Goal: Information Seeking & Learning: Understand process/instructions

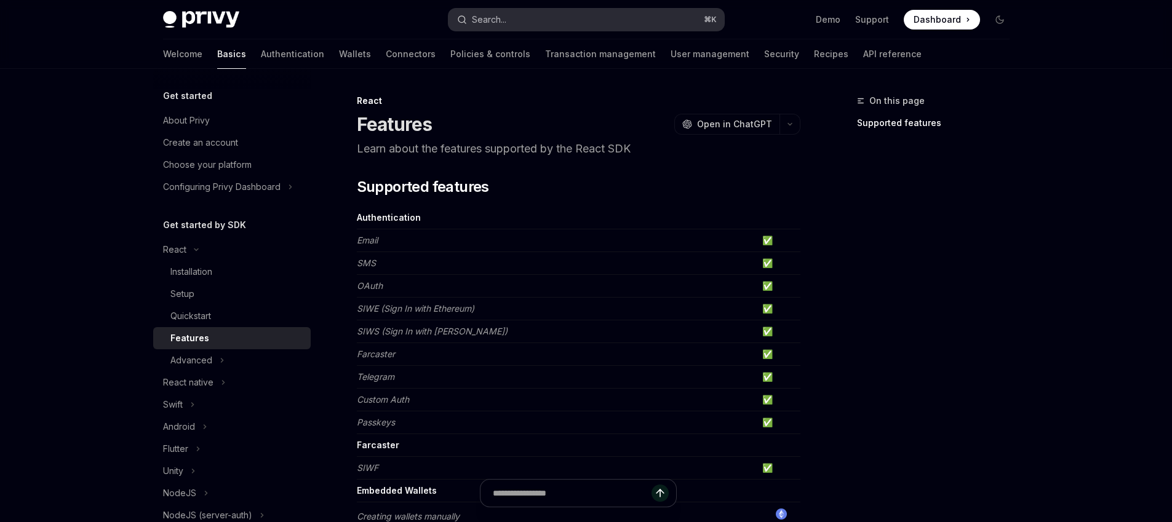
click at [598, 22] on button "Search... ⌘ K" at bounding box center [586, 20] width 276 height 22
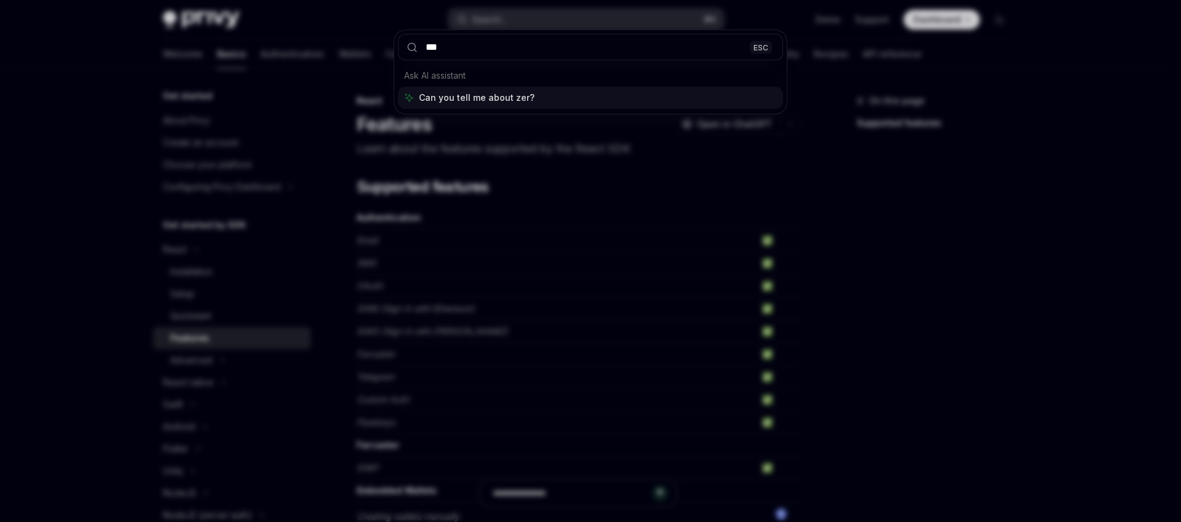
type input "****"
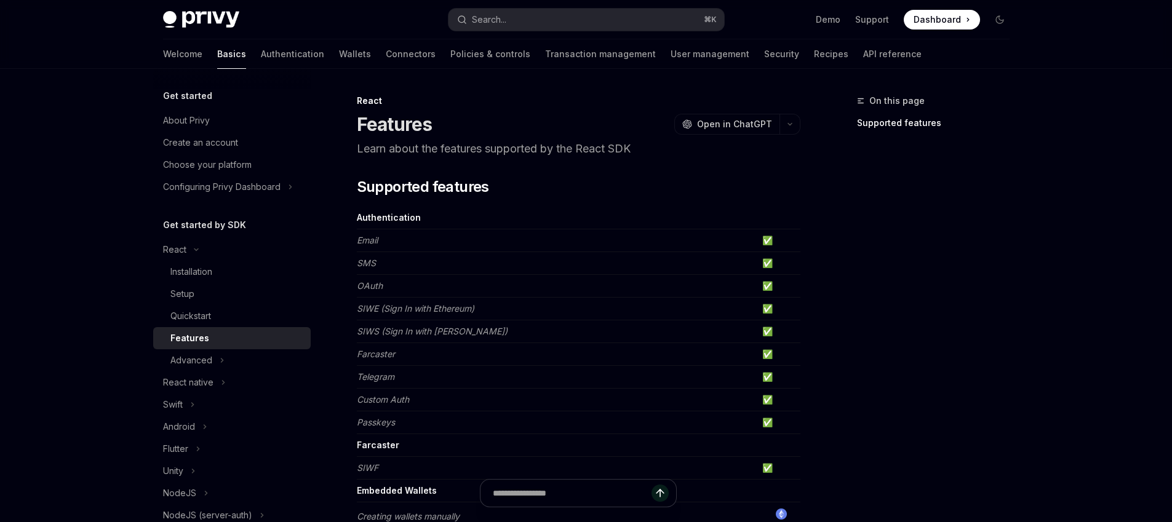
type textarea "*"
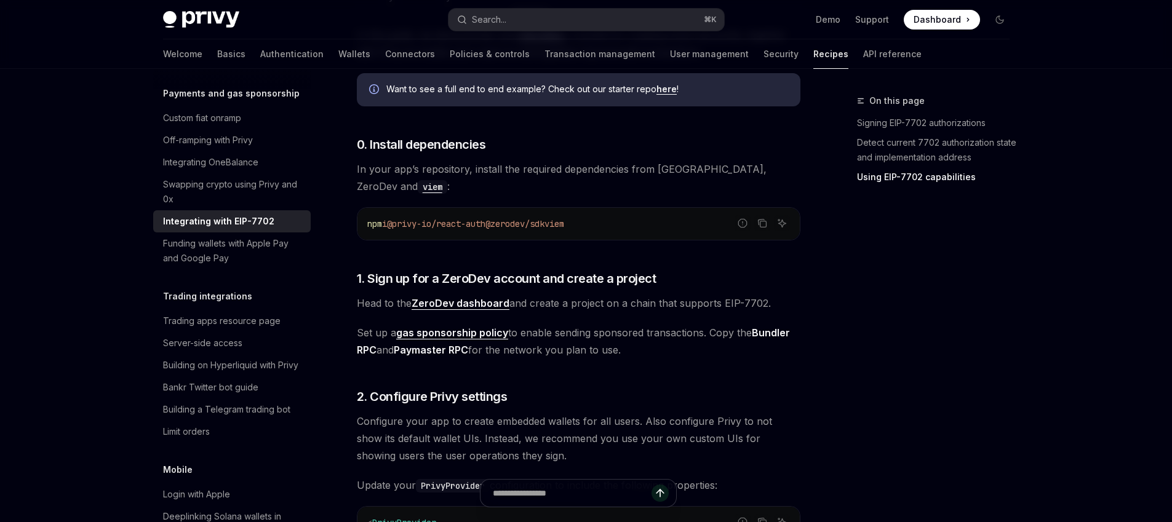
scroll to position [996, 0]
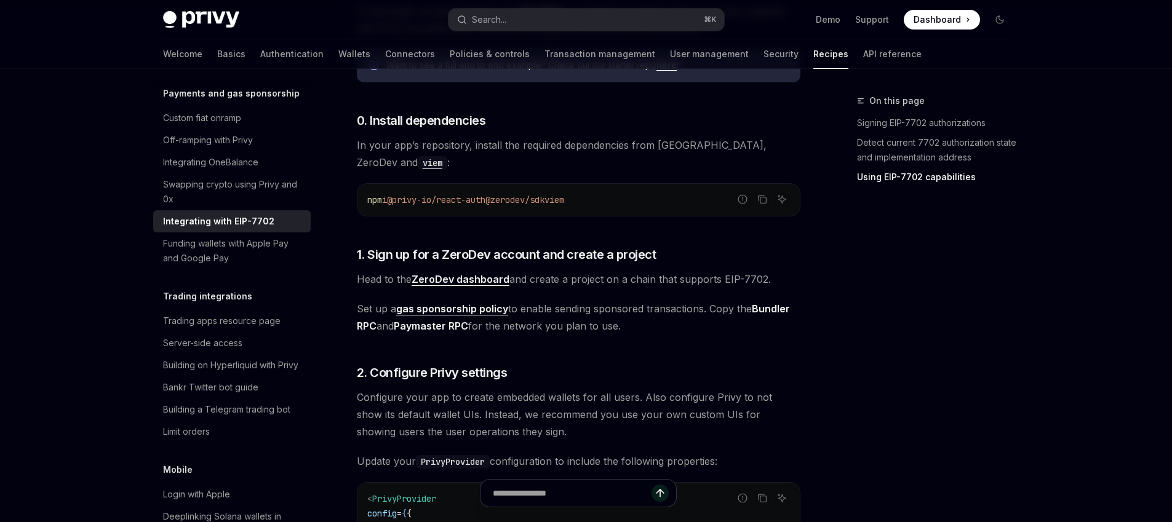
click at [544, 202] on span "@zerodev/sdk" at bounding box center [514, 199] width 59 height 11
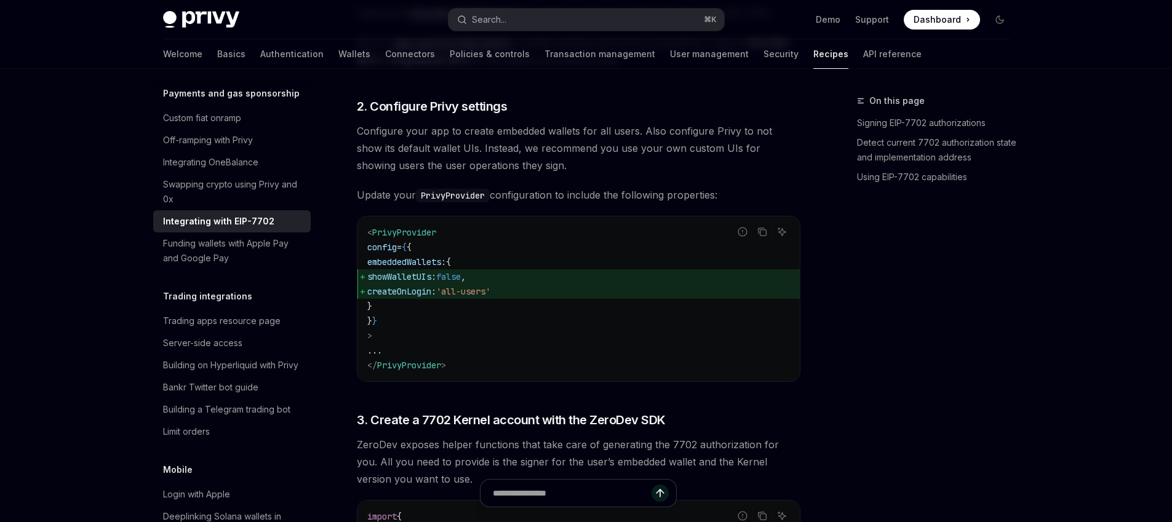
scroll to position [1265, 0]
drag, startPoint x: 392, startPoint y: 274, endPoint x: 543, endPoint y: 274, distance: 151.3
click at [543, 274] on span "showWalletUIs: false ," at bounding box center [578, 274] width 423 height 15
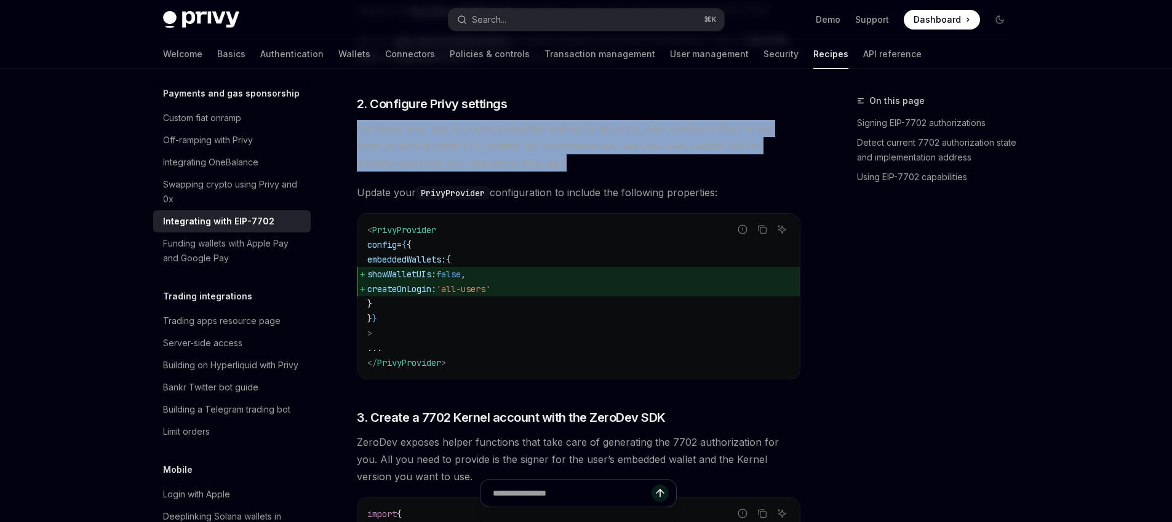
drag, startPoint x: 501, startPoint y: 162, endPoint x: 345, endPoint y: 124, distance: 160.2
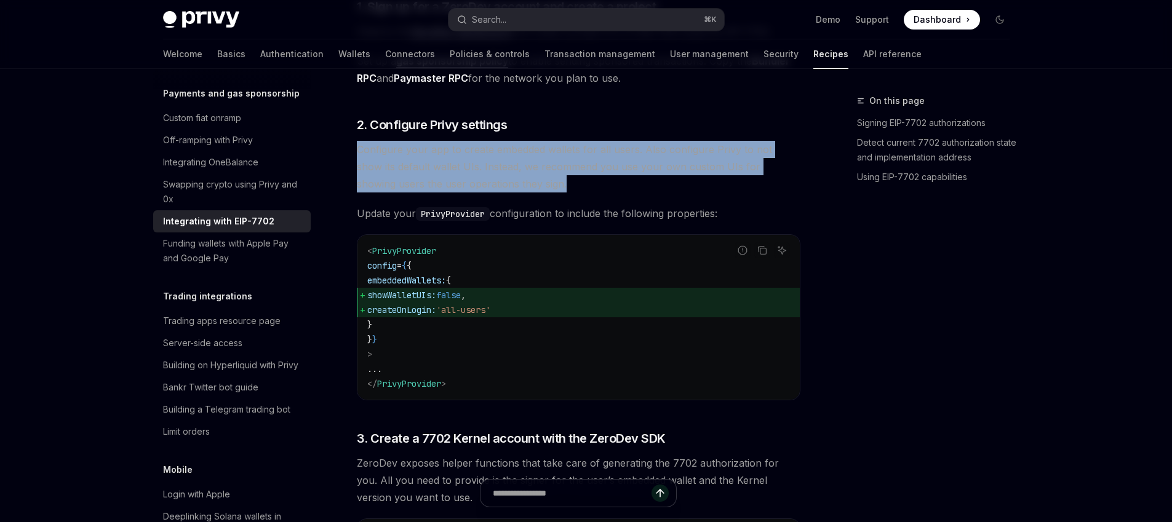
scroll to position [1242, 0]
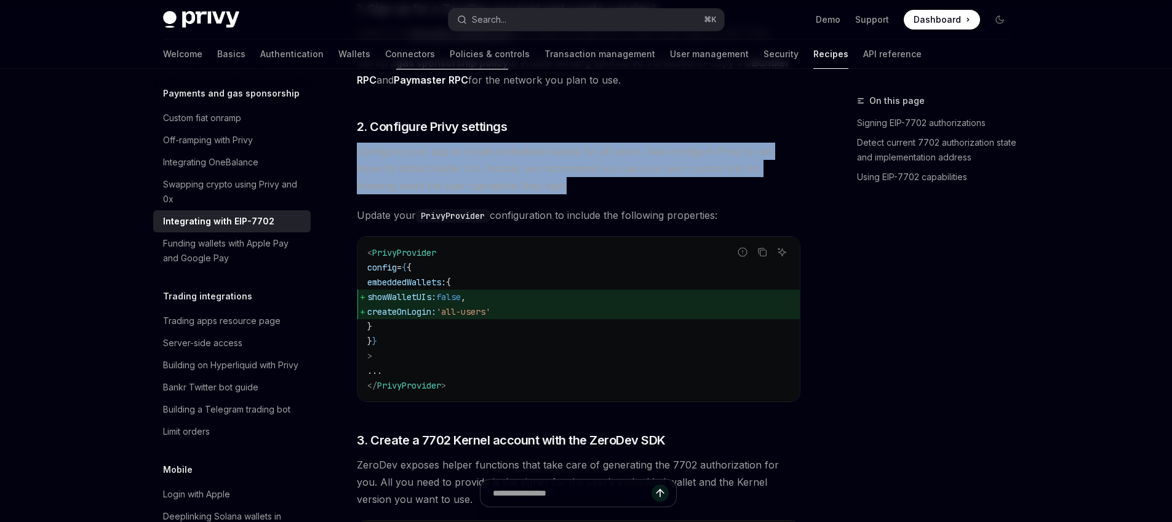
click at [482, 329] on code "< PrivyProvider config = { { embeddedWallets: { showWalletUIs: false , createOn…" at bounding box center [578, 319] width 423 height 148
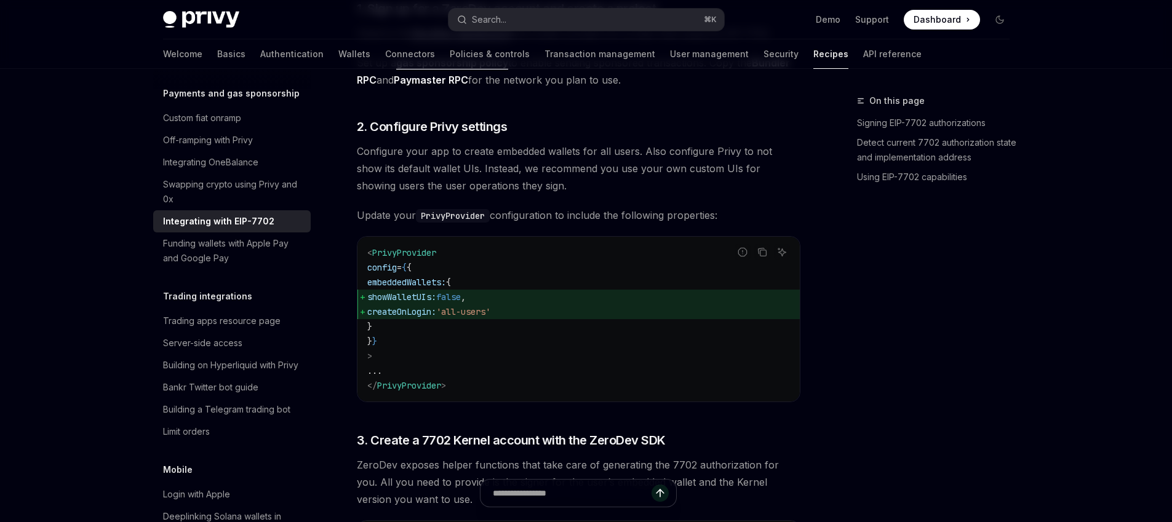
click at [561, 316] on span "createOnLogin: 'all-users'" at bounding box center [578, 311] width 423 height 15
drag, startPoint x: 580, startPoint y: 312, endPoint x: 357, endPoint y: 300, distance: 223.0
click at [367, 300] on code "< PrivyProvider config = { { embeddedWallets: { showWalletUIs: false , createOn…" at bounding box center [578, 319] width 423 height 148
copy code "showWalletUIs: false , createOnLogin: 'all-users'"
click at [918, 341] on div "On this page Signing EIP-7702 authorizations Detect current 7702 authorization …" at bounding box center [925, 308] width 187 height 429
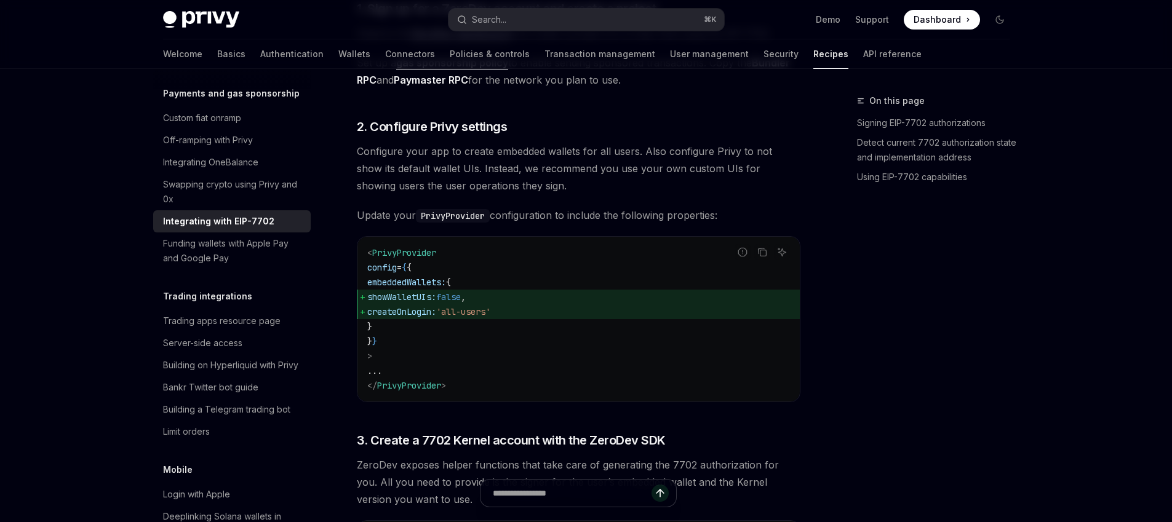
click at [892, 275] on div "On this page Signing EIP-7702 authorizations Detect current 7702 authorization …" at bounding box center [925, 308] width 187 height 429
click at [915, 343] on div "On this page Signing EIP-7702 authorizations Detect current 7702 authorization …" at bounding box center [925, 308] width 187 height 429
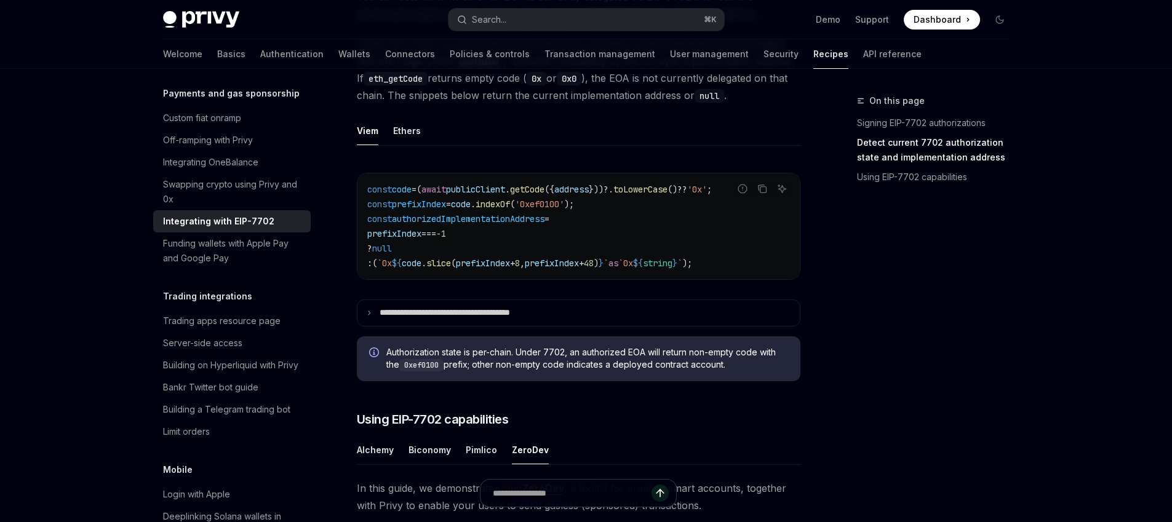
scroll to position [463, 0]
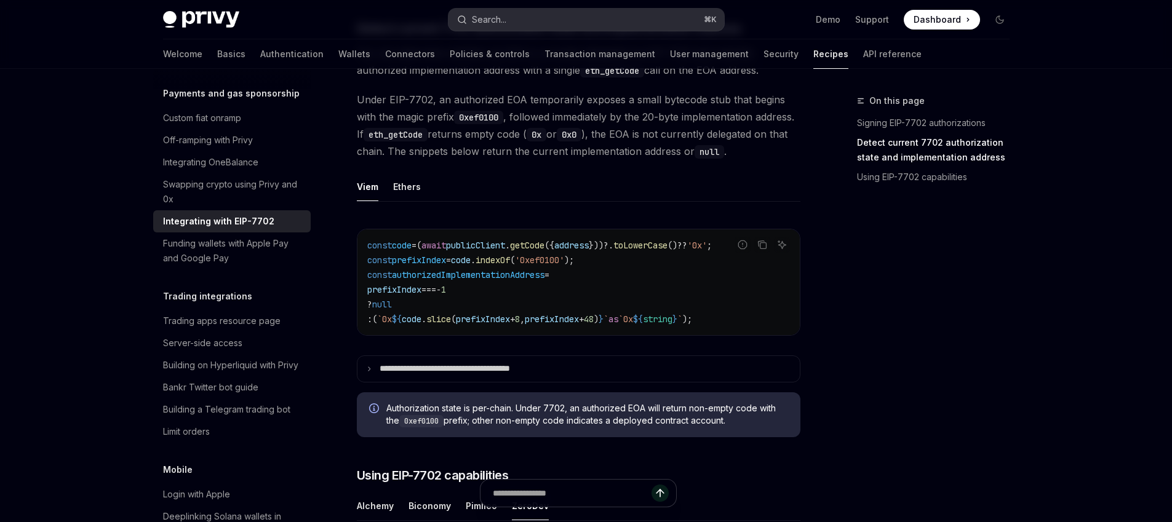
click at [538, 15] on button "Search... ⌘ K" at bounding box center [586, 20] width 276 height 22
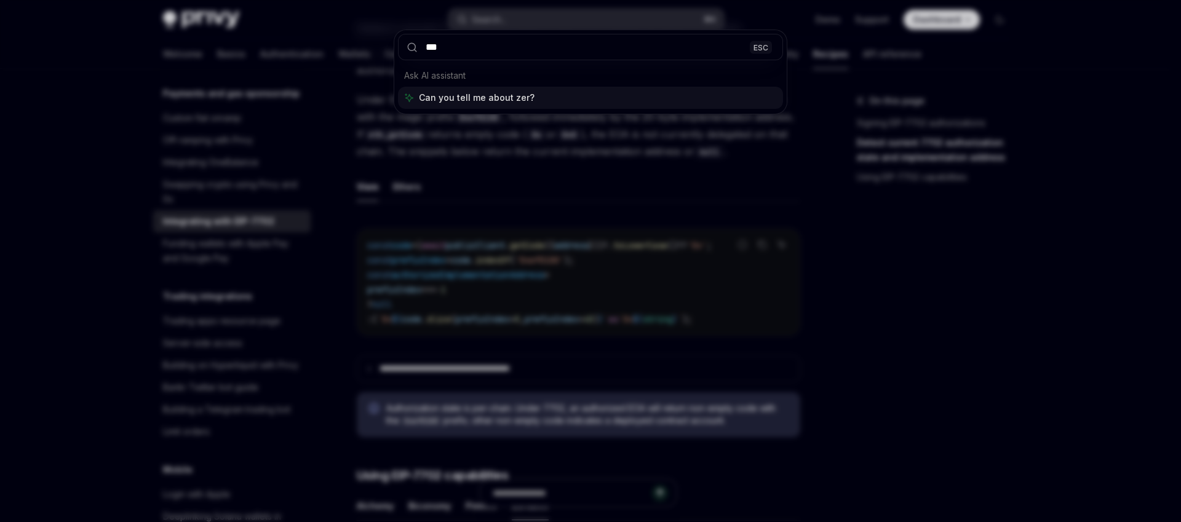
type input "****"
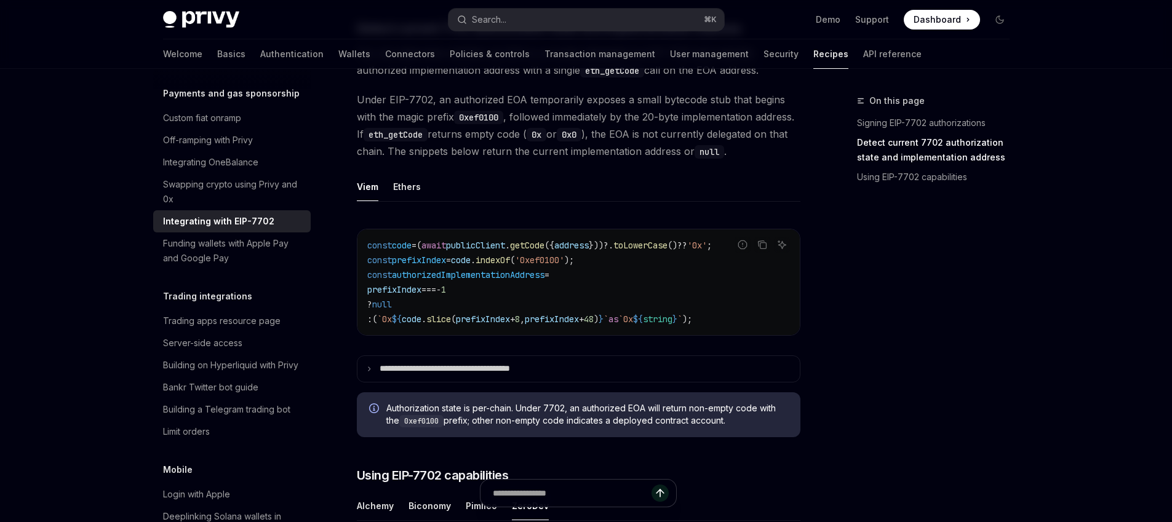
type textarea "*"
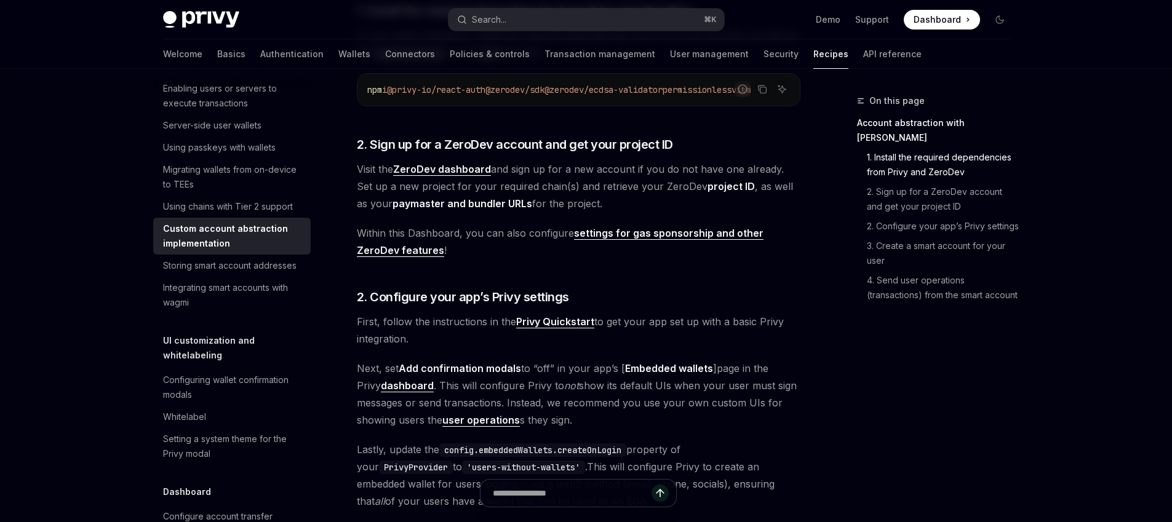
scroll to position [926, 0]
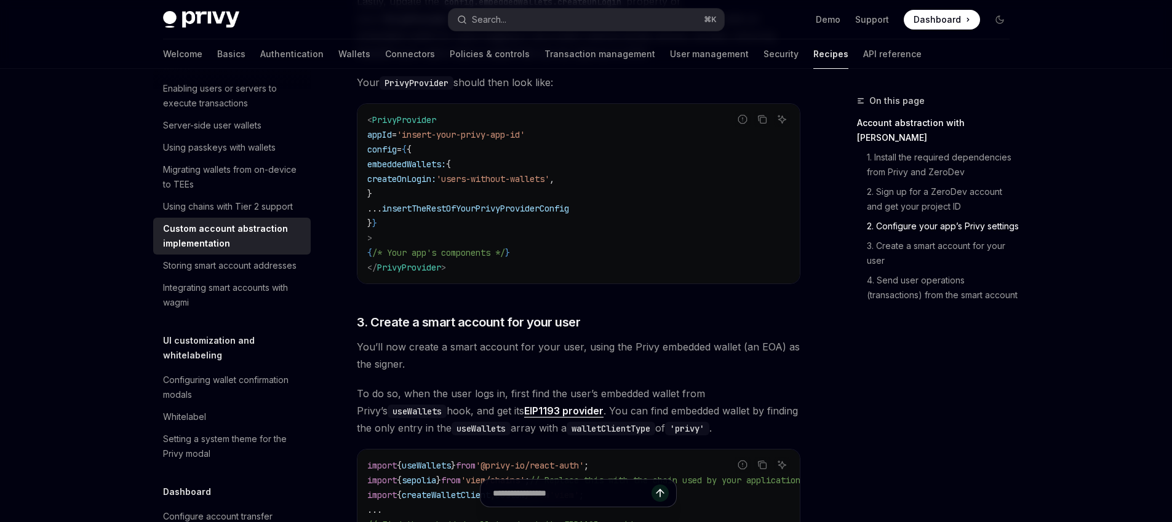
click at [436, 185] on span "createOnLogin:" at bounding box center [401, 178] width 69 height 11
click at [479, 236] on code "< PrivyProvider appId = 'insert-your-privy-app-id' config = { { embeddedWallets…" at bounding box center [578, 194] width 423 height 162
click at [518, 173] on code "< PrivyProvider appId = 'insert-your-privy-app-id' config = { { embeddedWallets…" at bounding box center [578, 194] width 423 height 162
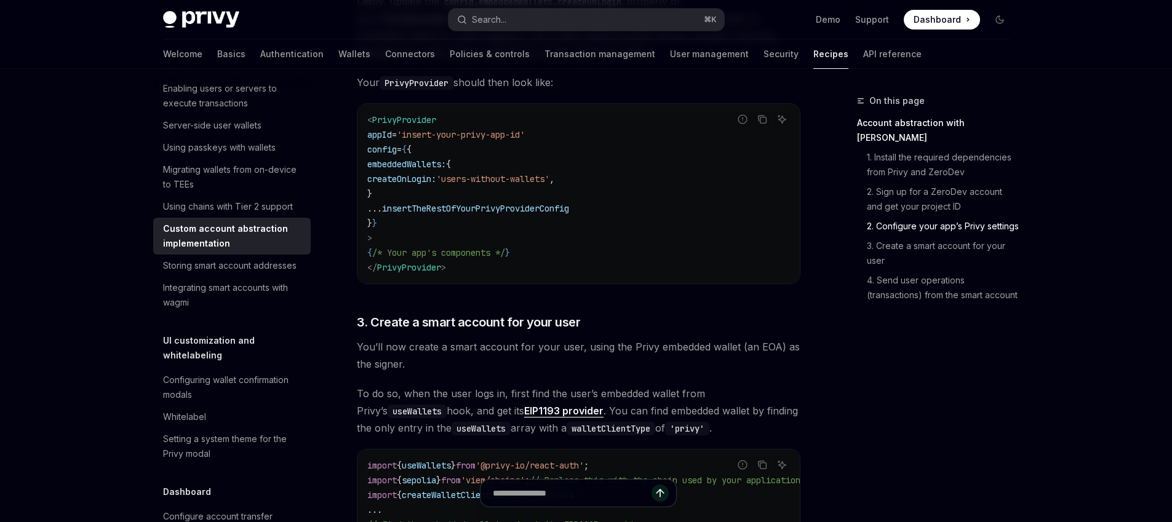
click at [516, 178] on span "'users-without-wallets'" at bounding box center [492, 178] width 113 height 11
click at [549, 180] on span "'users-without-wallets'" at bounding box center [492, 178] width 113 height 11
click at [554, 180] on span "," at bounding box center [551, 178] width 5 height 11
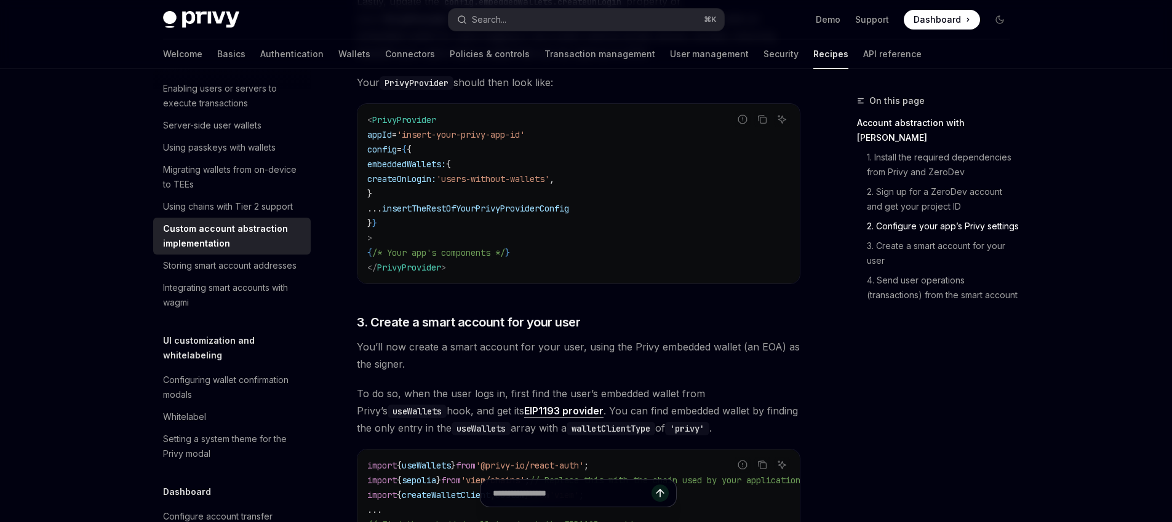
click at [535, 179] on span "'users-without-wallets'" at bounding box center [492, 178] width 113 height 11
click at [549, 185] on span "'users-without-wallets'" at bounding box center [492, 178] width 113 height 11
click at [536, 185] on span "'users-without-wallets'" at bounding box center [492, 178] width 113 height 11
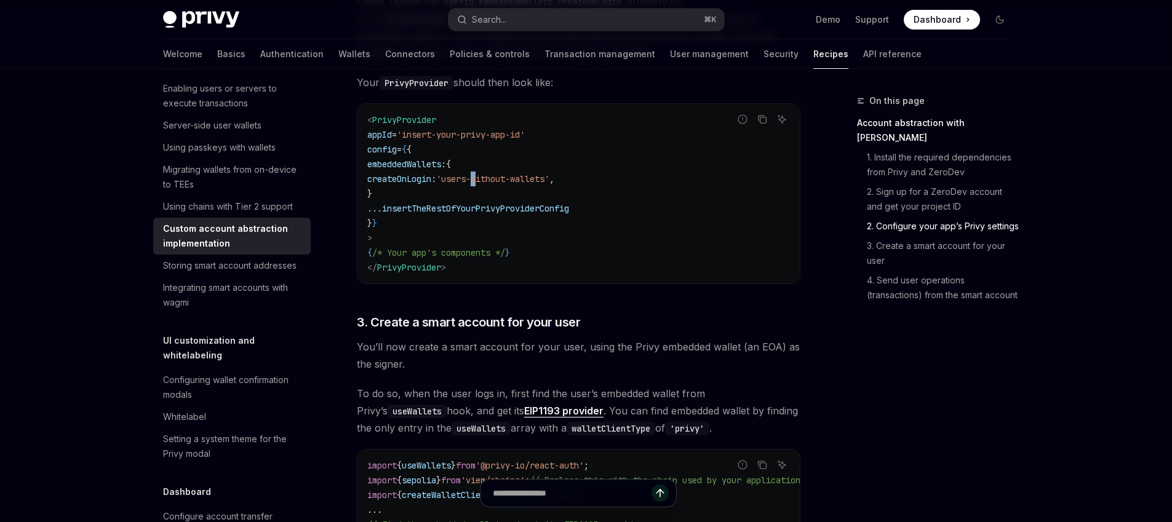
click at [536, 185] on span "'users-without-wallets'" at bounding box center [492, 178] width 113 height 11
click at [549, 185] on span "'users-without-wallets'" at bounding box center [492, 178] width 113 height 11
click at [527, 176] on code "< PrivyProvider appId = 'insert-your-privy-app-id' config = { { embeddedWallets…" at bounding box center [578, 194] width 423 height 162
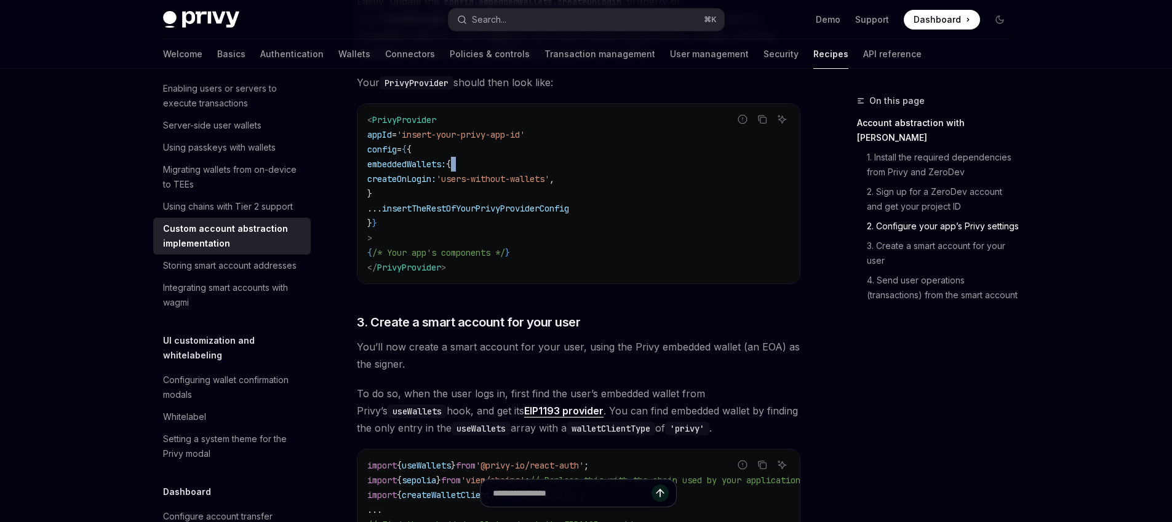
click at [527, 176] on code "< PrivyProvider appId = 'insert-your-privy-app-id' config = { { embeddedWallets…" at bounding box center [578, 194] width 423 height 162
click at [504, 219] on code "< PrivyProvider appId = 'insert-your-privy-app-id' config = { { embeddedWallets…" at bounding box center [578, 194] width 423 height 162
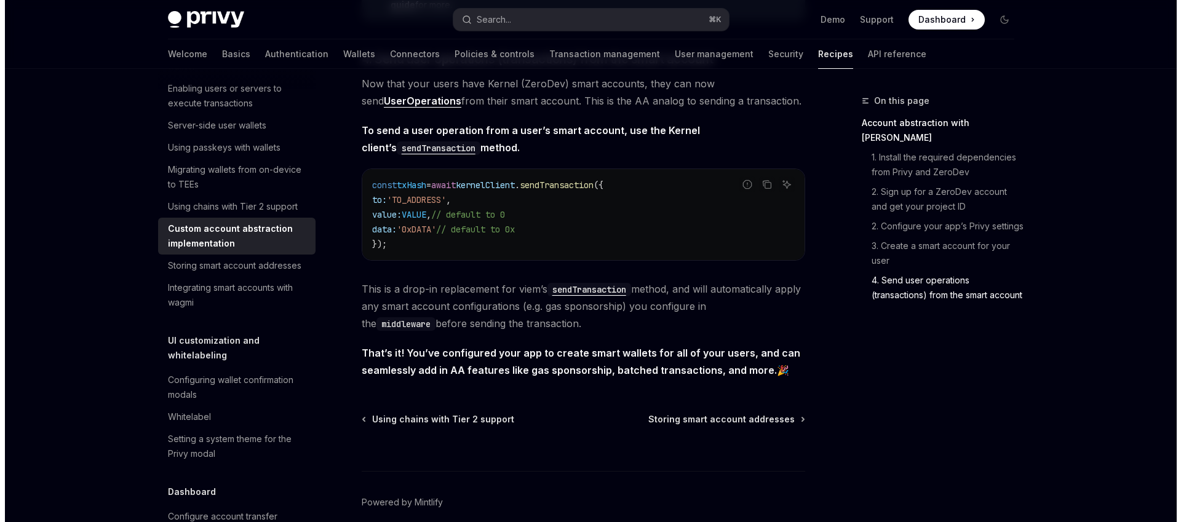
scroll to position [2612, 0]
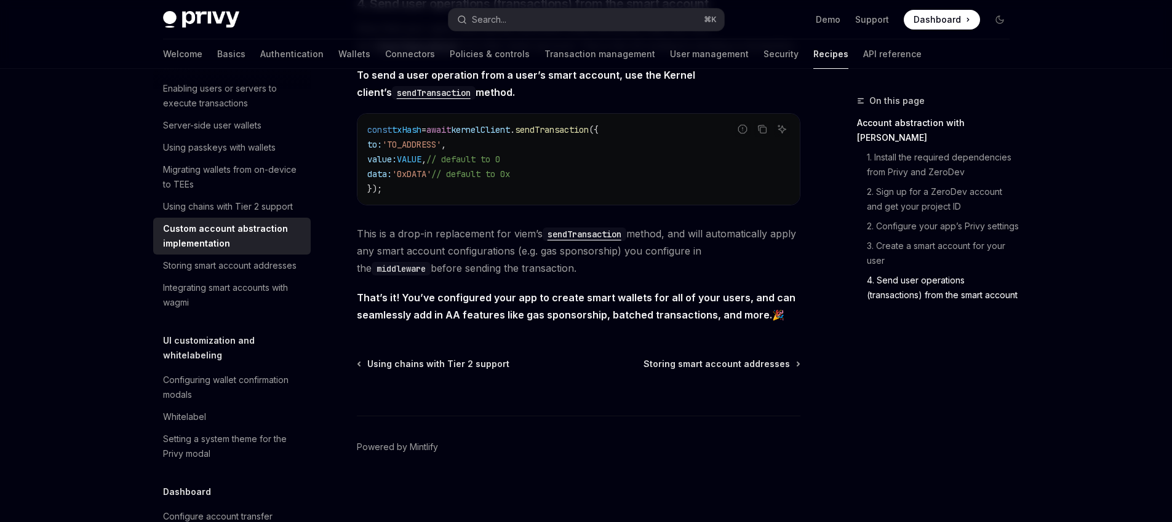
click at [486, 4] on div "Privy Docs home page Search... ⌘ K Demo Support Dashboard Dashboard Search..." at bounding box center [586, 19] width 846 height 39
click at [487, 16] on div "Search..." at bounding box center [489, 19] width 34 height 15
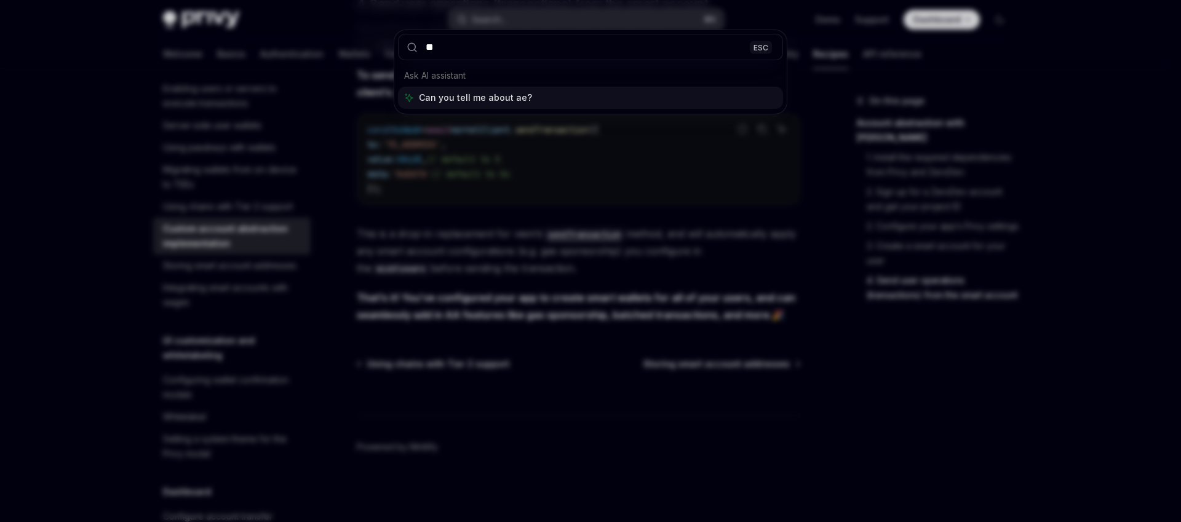
type input "*"
type input "****"
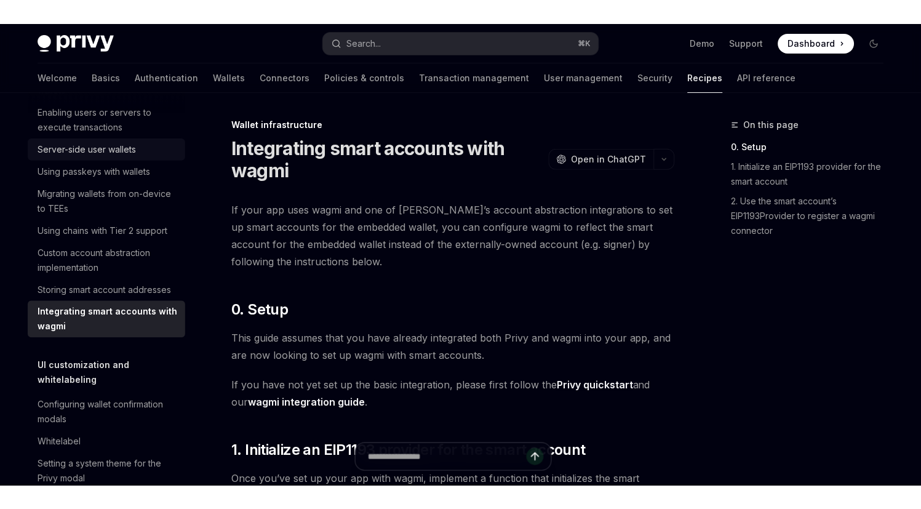
scroll to position [380, 0]
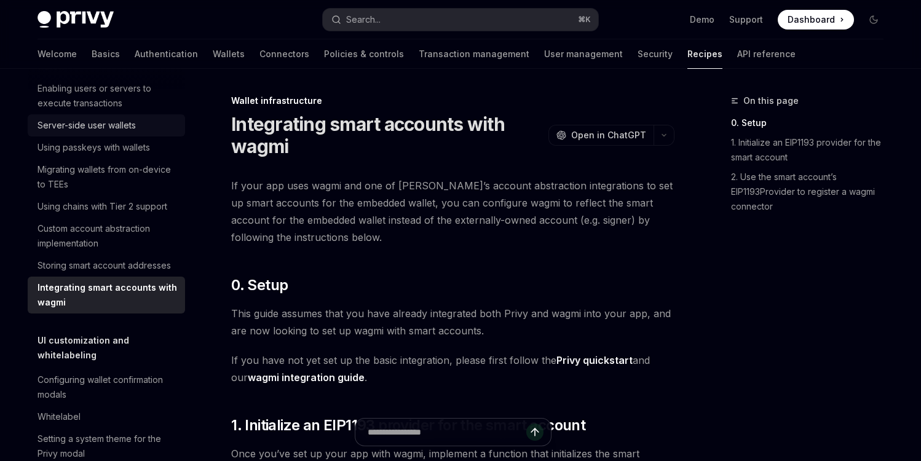
type textarea "*"
